Goal: Obtain resource: Obtain resource

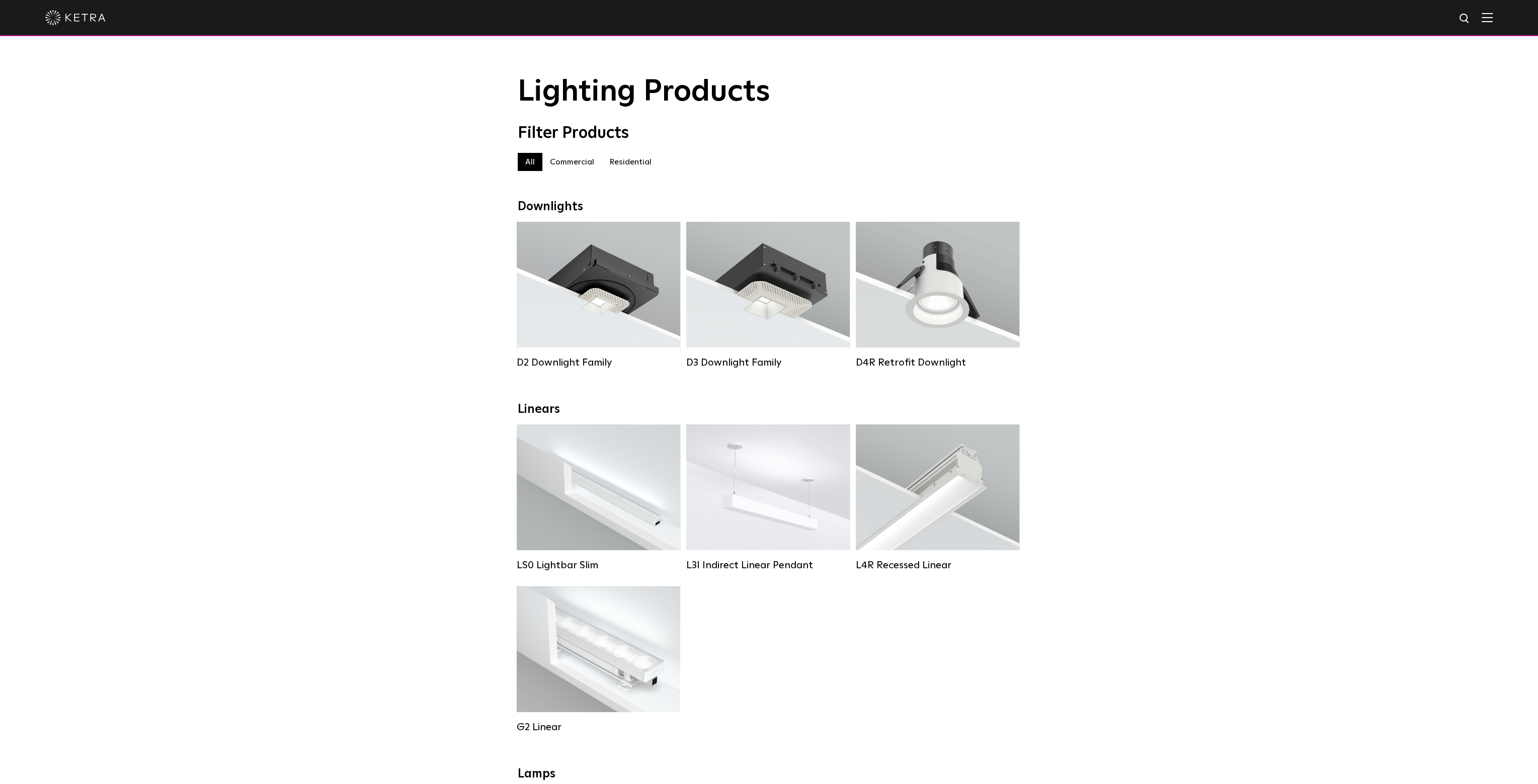
click at [624, 162] on label "Residential" at bounding box center [631, 162] width 58 height 18
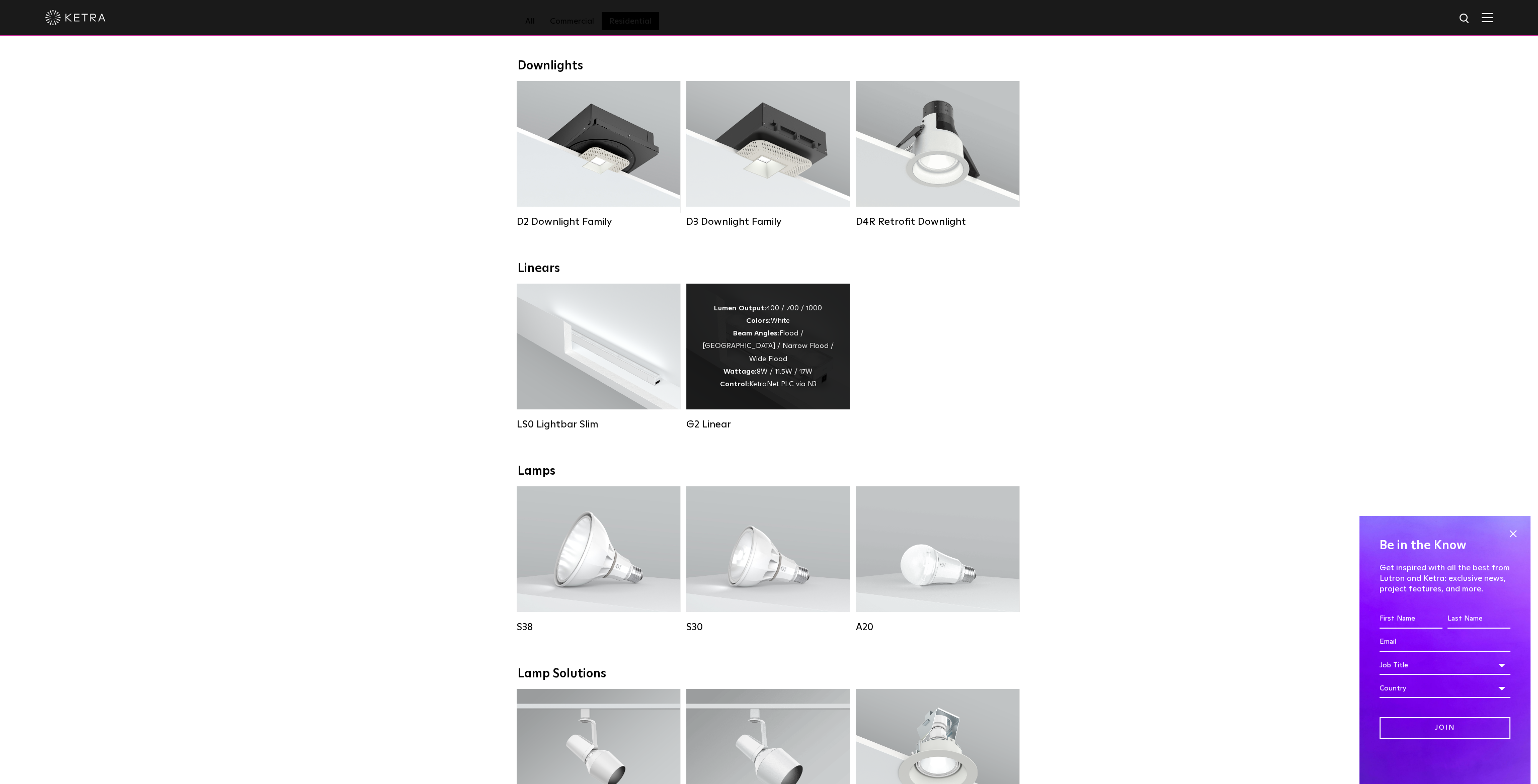
scroll to position [201, 0]
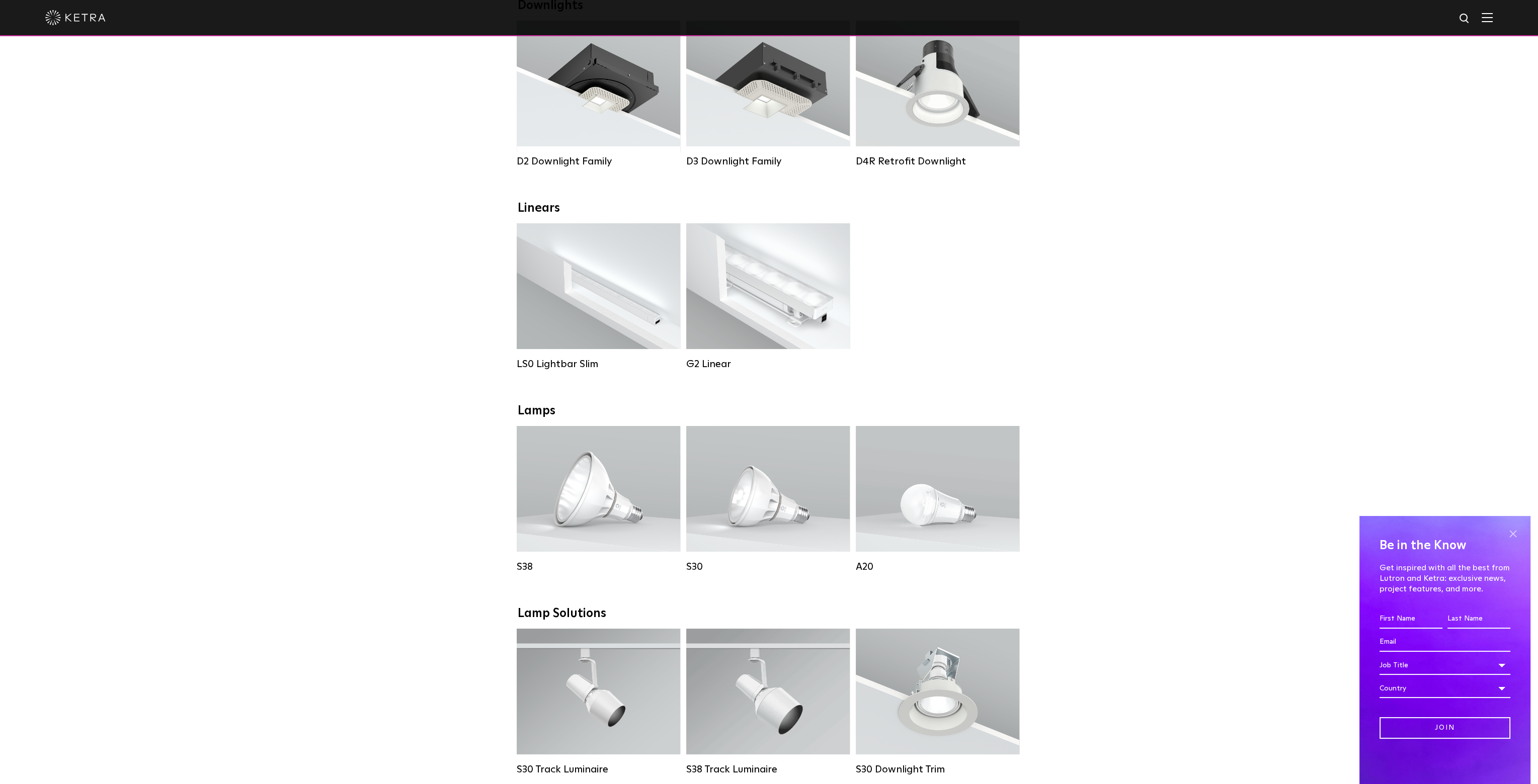
click at [1511, 534] on span at bounding box center [1512, 533] width 15 height 15
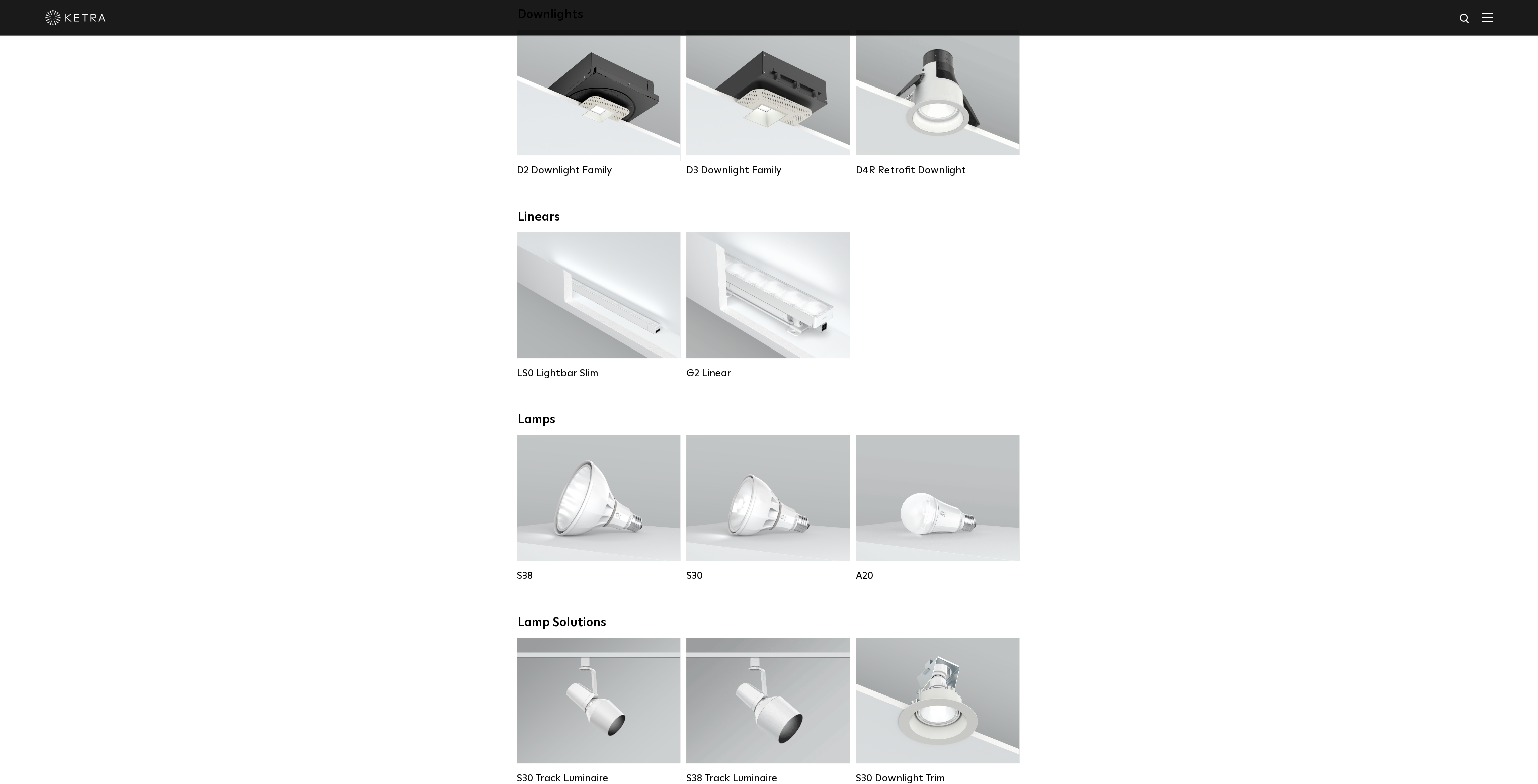
scroll to position [100, 0]
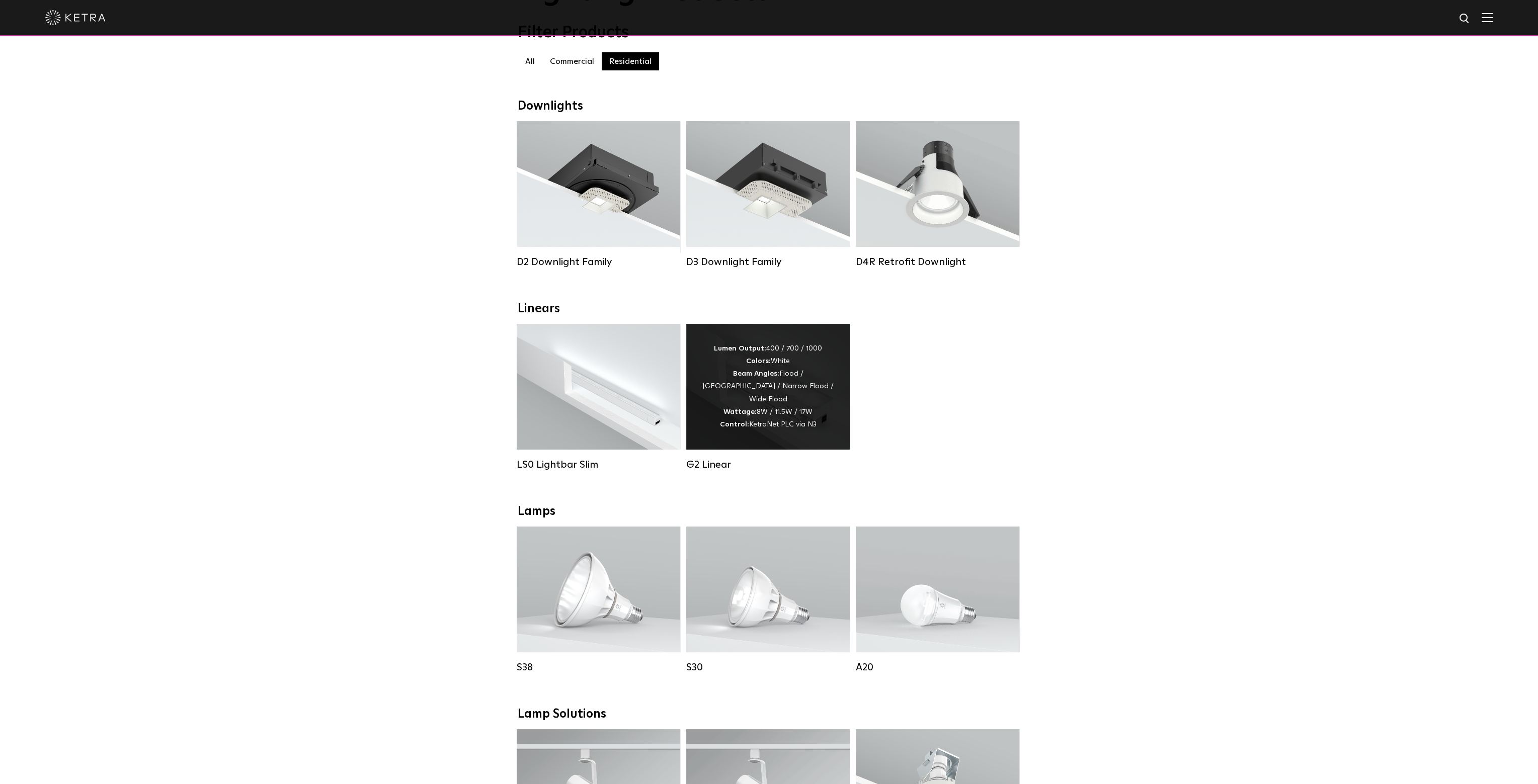
click at [772, 357] on div "Lumen Output: 400 / 700 / 1000 Colors: White Beam Angles: Flood / Graze / Narro…" at bounding box center [768, 387] width 133 height 88
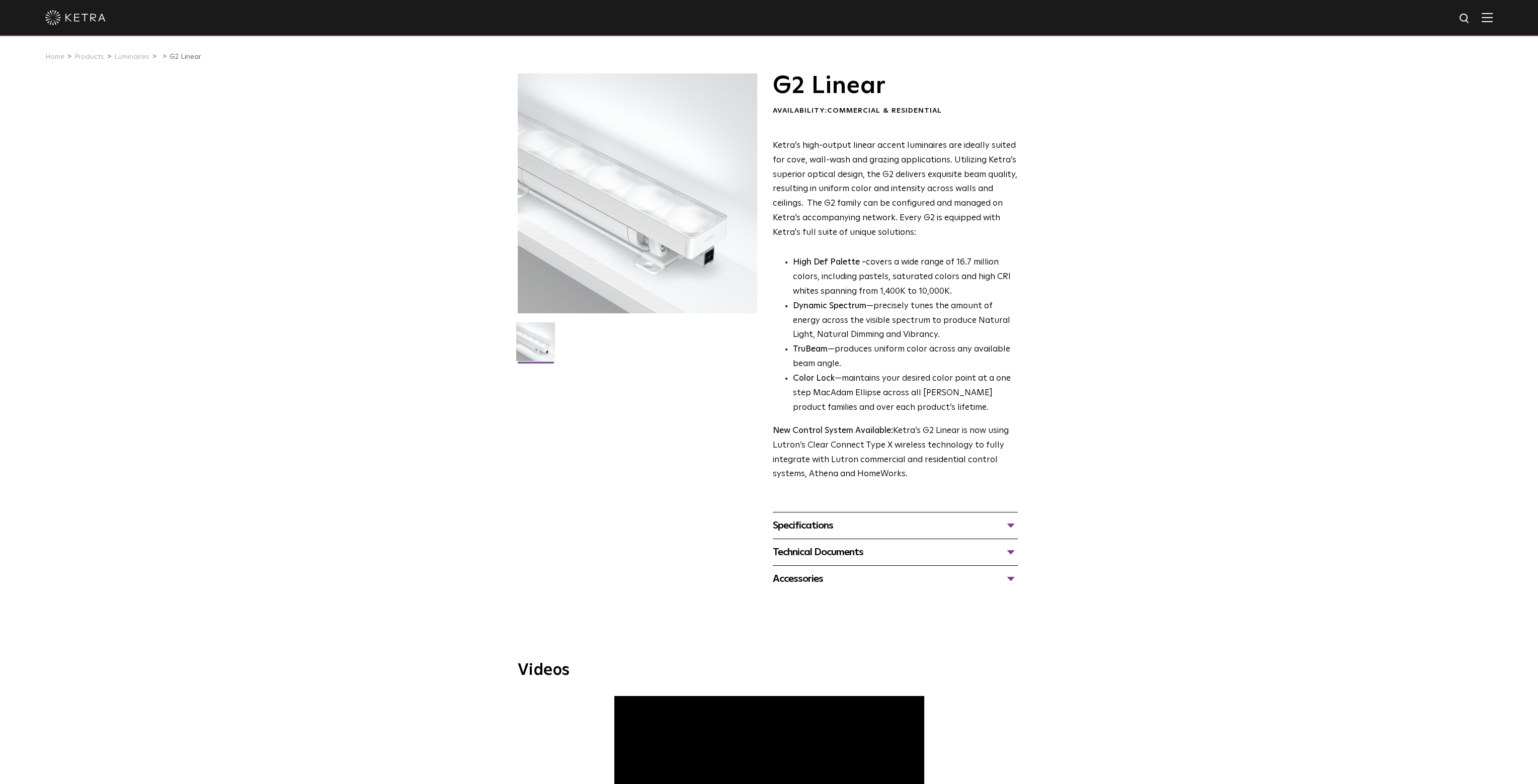
click at [851, 557] on div "Technical Documents" at bounding box center [894, 552] width 245 height 16
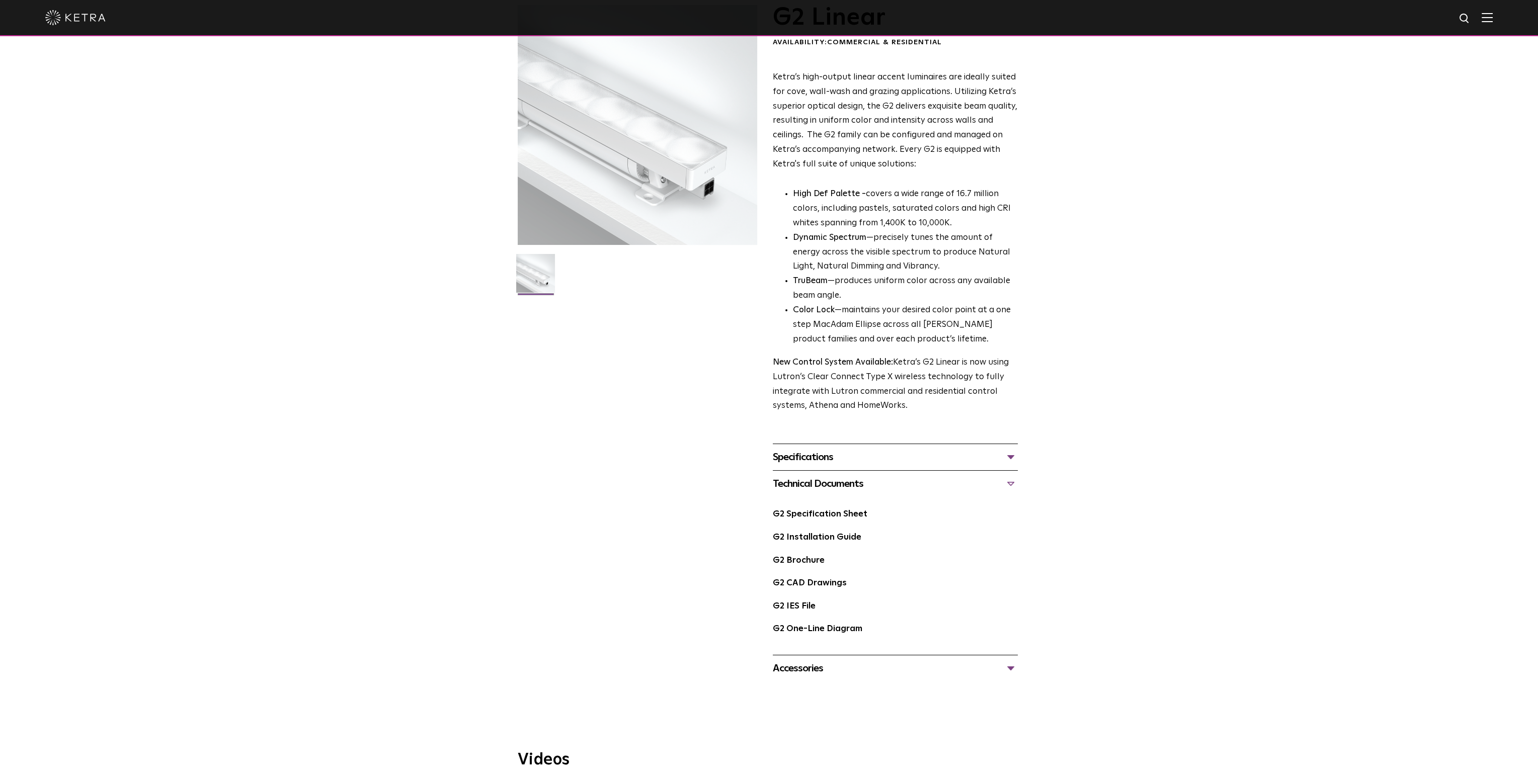
scroll to position [100, 0]
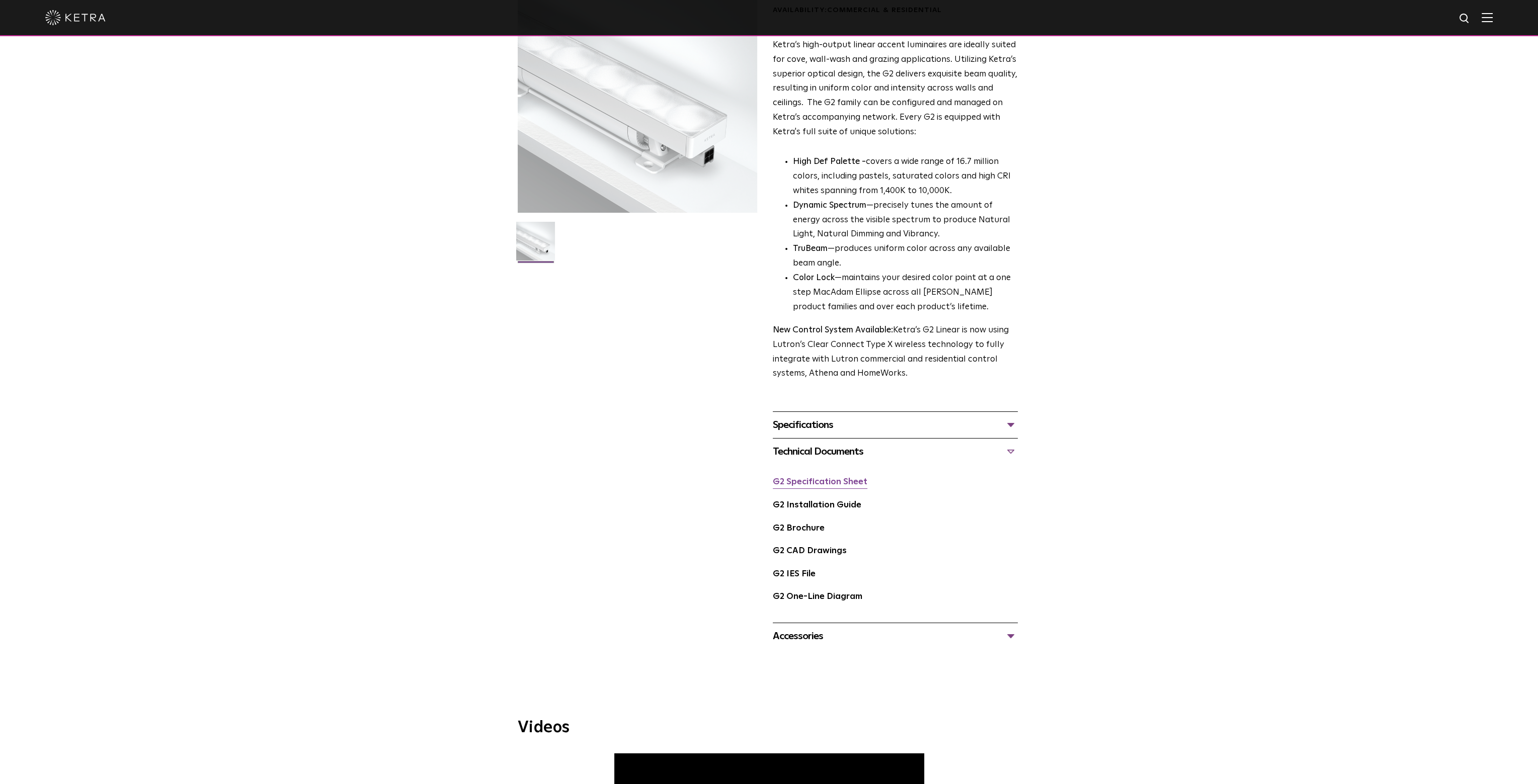
click at [836, 485] on link "G2 Specification Sheet" at bounding box center [819, 482] width 94 height 9
